Goal: Transaction & Acquisition: Purchase product/service

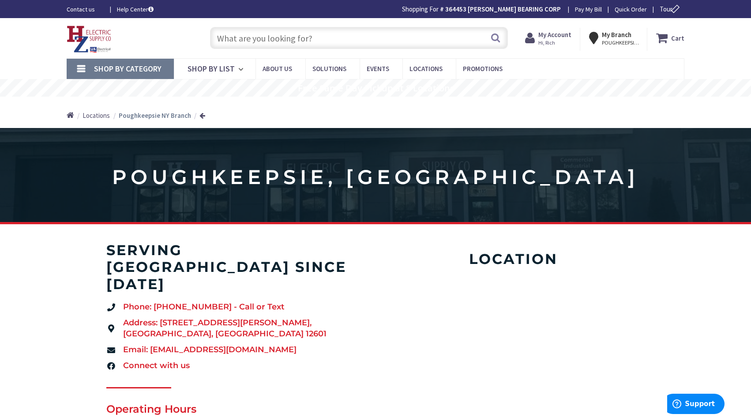
click at [223, 41] on input "text" at bounding box center [359, 38] width 298 height 22
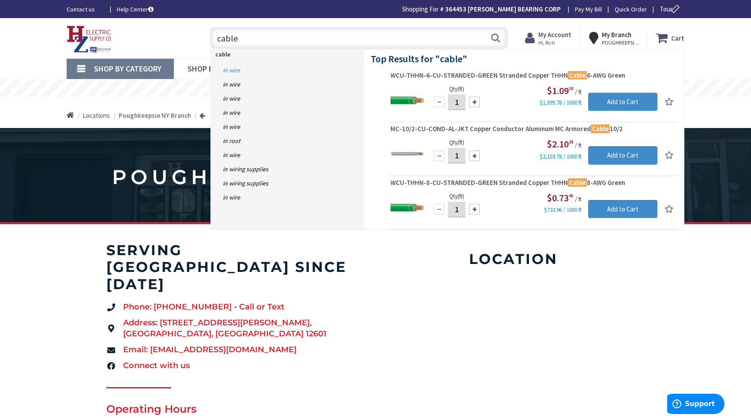
type input "cable"
click at [234, 70] on link "in Wire" at bounding box center [287, 70] width 153 height 14
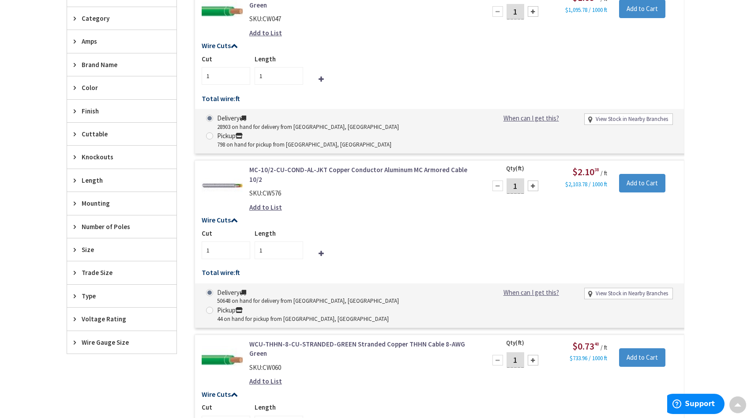
scroll to position [360, 0]
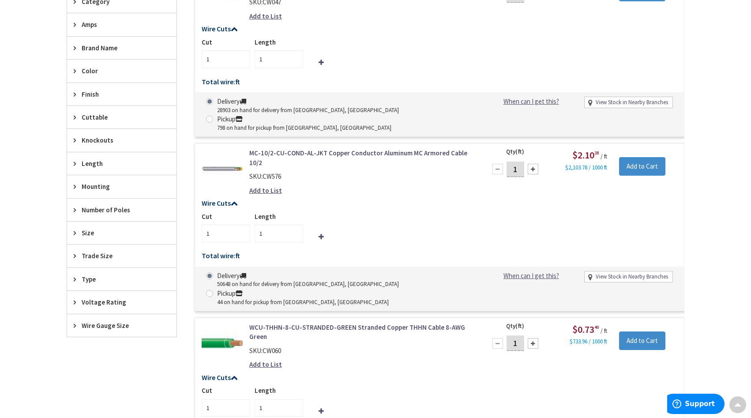
click at [74, 257] on icon at bounding box center [77, 256] width 7 height 7
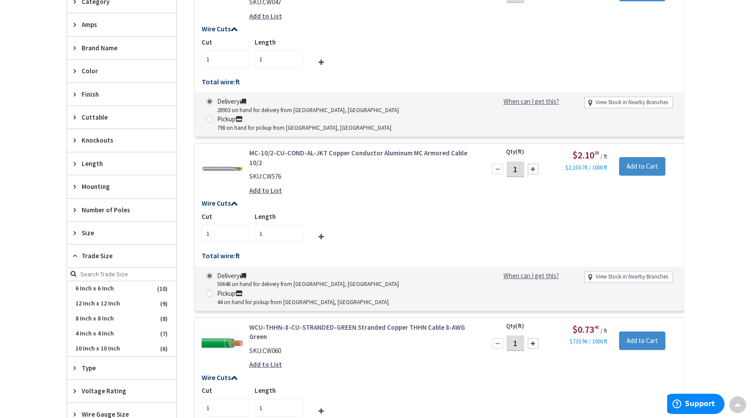
click at [76, 257] on icon at bounding box center [77, 256] width 7 height 7
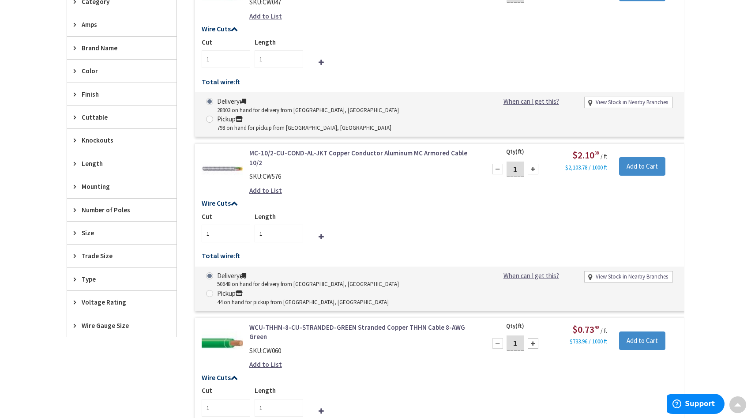
click at [75, 234] on icon at bounding box center [77, 233] width 7 height 7
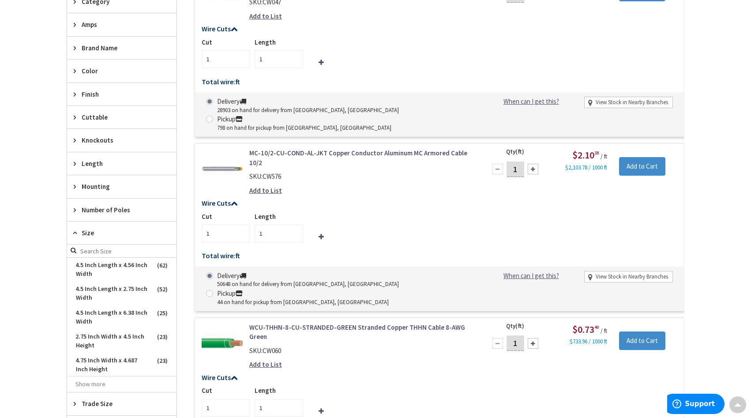
click at [75, 234] on icon at bounding box center [77, 233] width 7 height 7
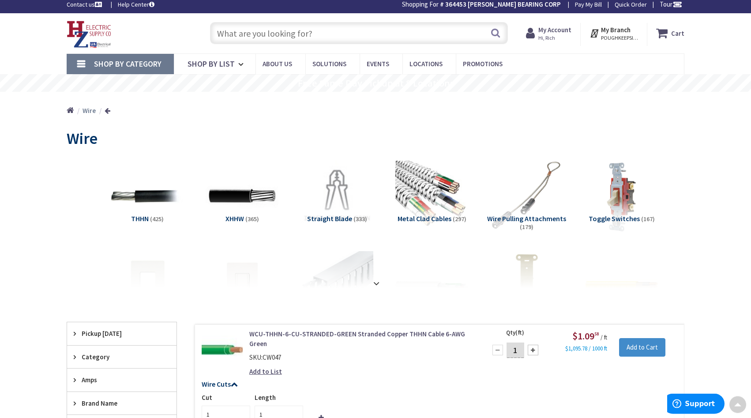
scroll to position [0, 0]
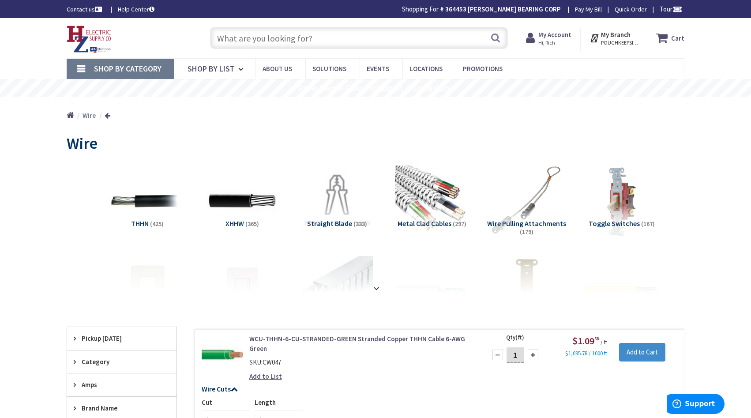
click at [220, 39] on input "text" at bounding box center [359, 38] width 298 height 22
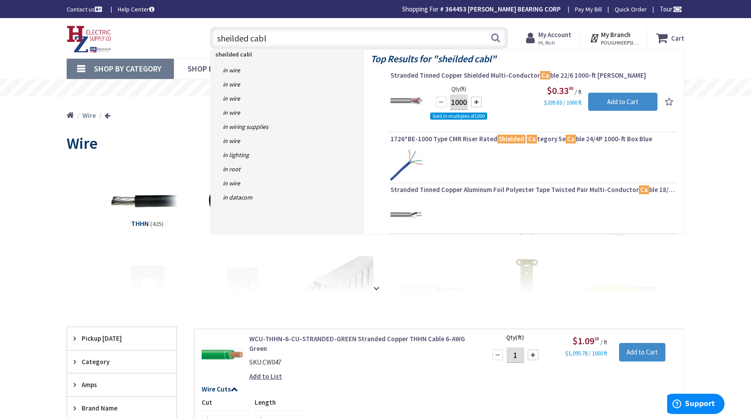
type input "sheilded cable"
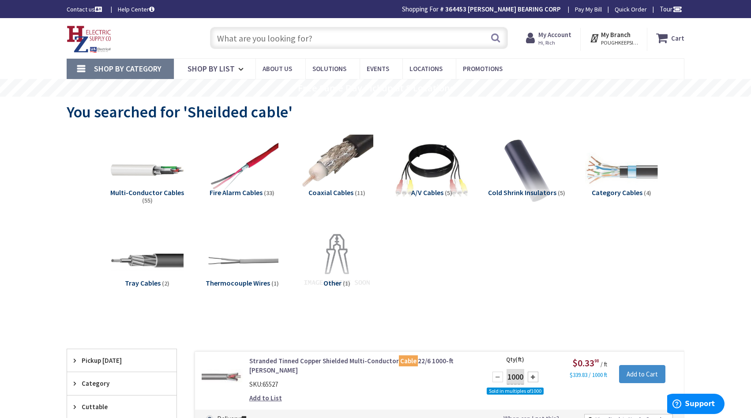
click at [128, 193] on span "Multi-Conductor Cables" at bounding box center [147, 192] width 74 height 9
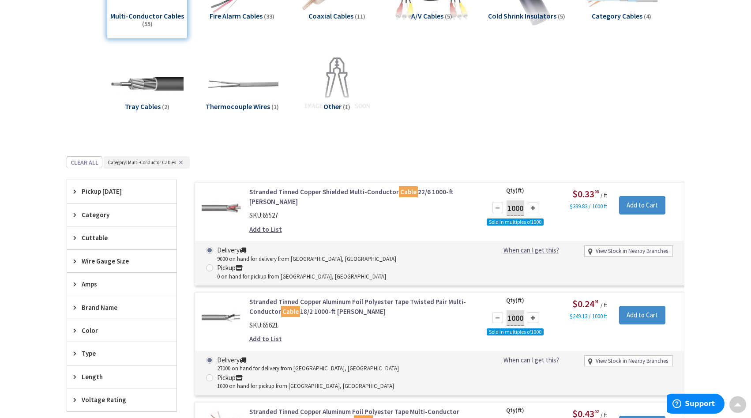
scroll to position [181, 0]
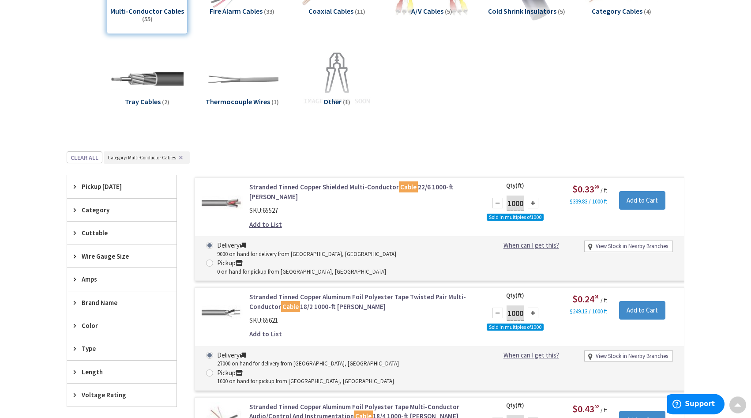
click at [89, 188] on span "Pickup Today" at bounding box center [118, 186] width 72 height 9
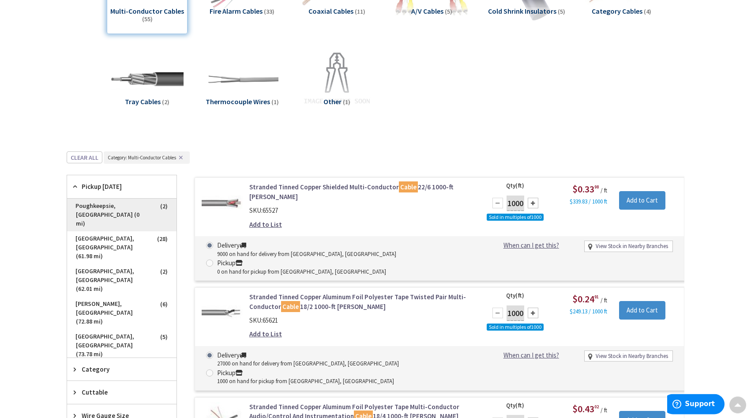
click at [69, 208] on span "Poughkeepsie, NY (0 mi)" at bounding box center [121, 215] width 109 height 33
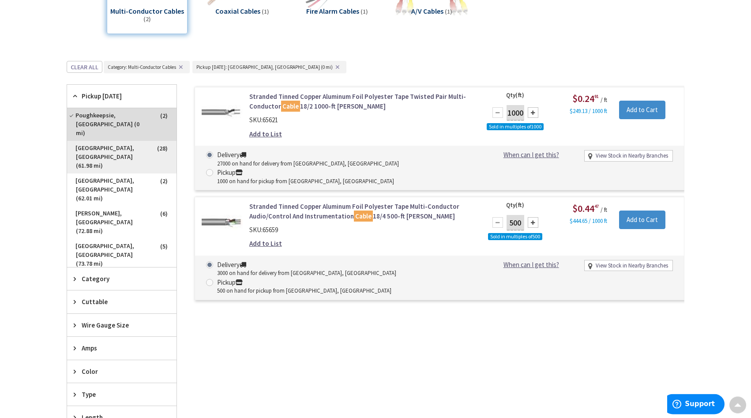
click at [70, 141] on span "Middletown, CT (61.98 mi)" at bounding box center [121, 157] width 109 height 33
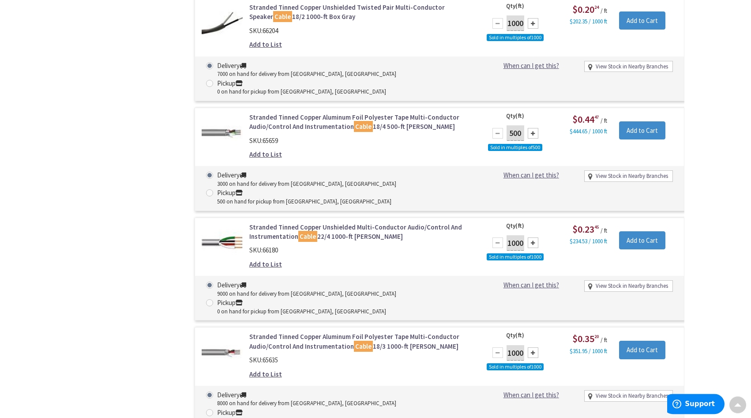
scroll to position [2274, 0]
